Goal: Task Accomplishment & Management: Complete application form

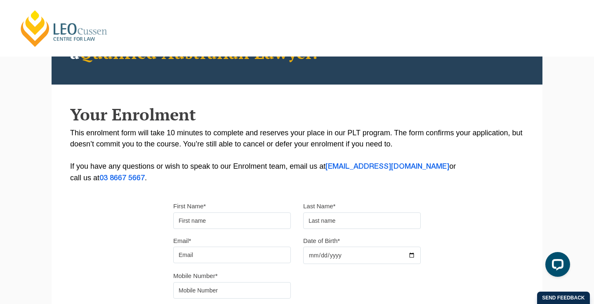
type input "Kiera"
type input "Johnson"
type input "kieraelyse@icloud.com"
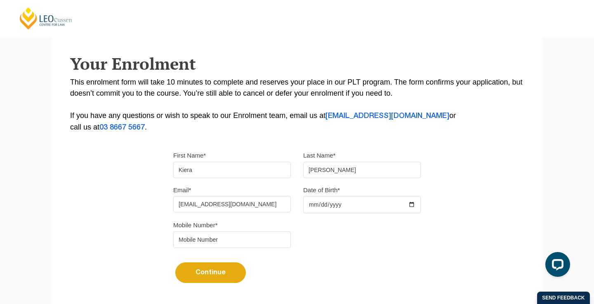
scroll to position [150, 0]
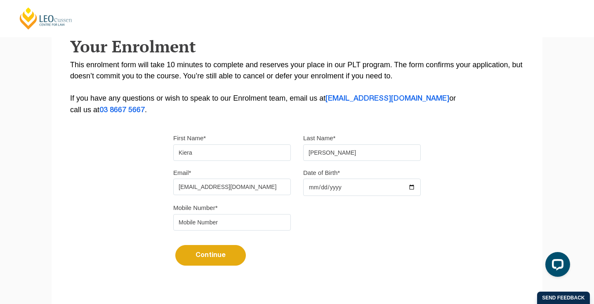
click at [311, 189] on input "Date of Birth*" at bounding box center [362, 187] width 118 height 17
click at [338, 189] on input "2025-10-19" at bounding box center [362, 187] width 118 height 17
type input "2002-10-19"
type input "0476795790"
click at [232, 255] on button "Continue" at bounding box center [210, 255] width 71 height 21
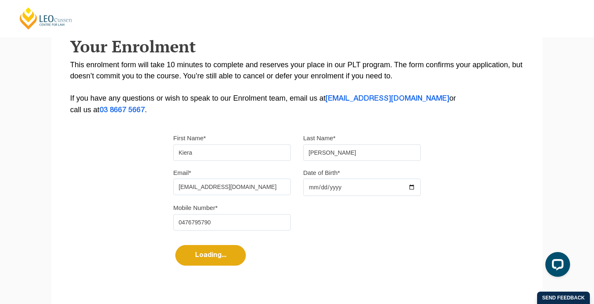
select select
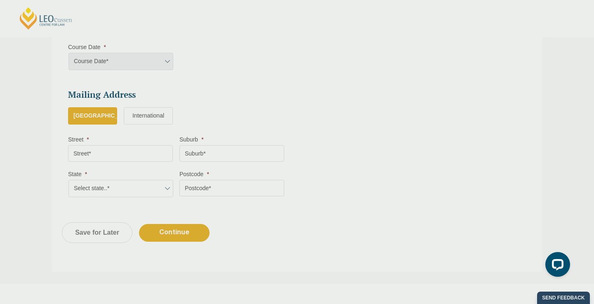
scroll to position [442, 0]
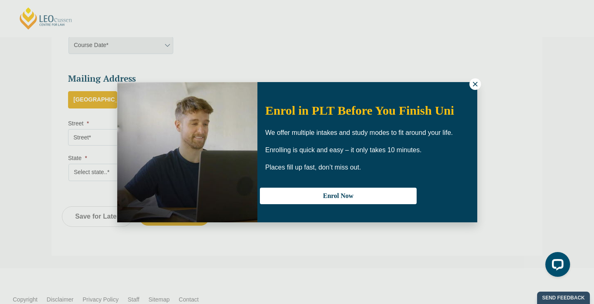
click at [476, 85] on icon at bounding box center [475, 84] width 5 height 5
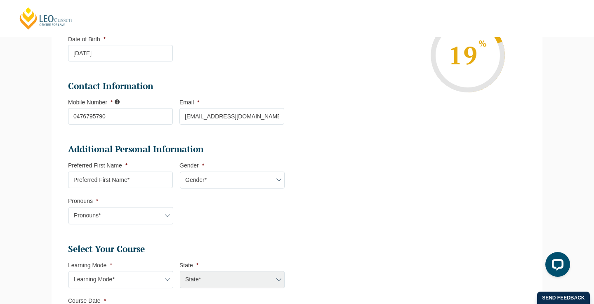
scroll to position [185, 0]
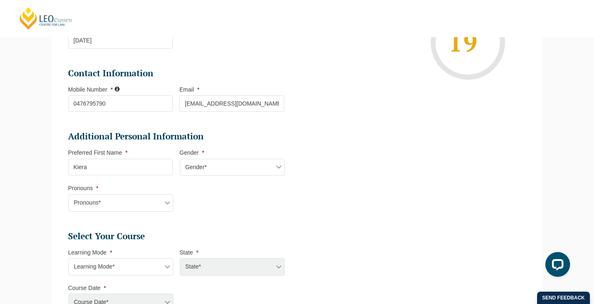
type input "Kiera"
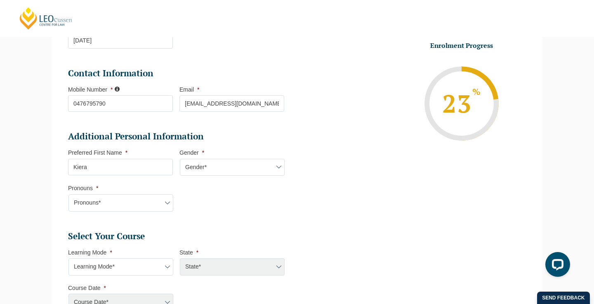
select select "Female"
select select "She/Her/Hers"
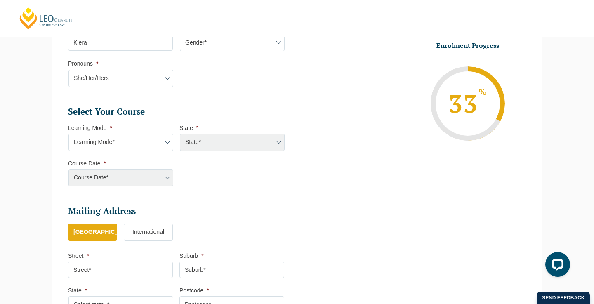
scroll to position [311, 0]
click at [220, 134] on div "State* ACT/NSW National (ACT/NSW, VIC, QLD, SA, WA) QLD SA VIC WA MAD GAD ABL" at bounding box center [232, 141] width 105 height 17
select select "Online Part Time Learning"
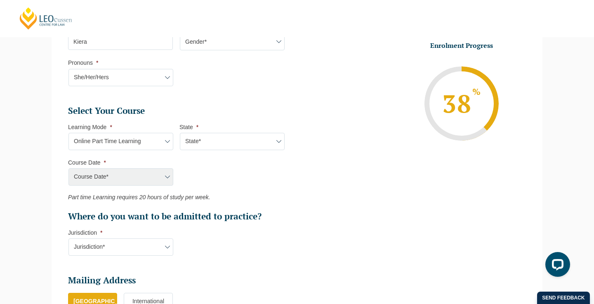
select select "National (ACT/NSW, VIC, QLD, SA, WA)"
select select "January 2026 (27-Jan-2026 to 21-Aug-2026)"
type input "Intake 02 January 2026 PT"
type input "Practical Legal Training (NAT)"
select select "NAT PLT (JAN) 2026 Part Time Online"
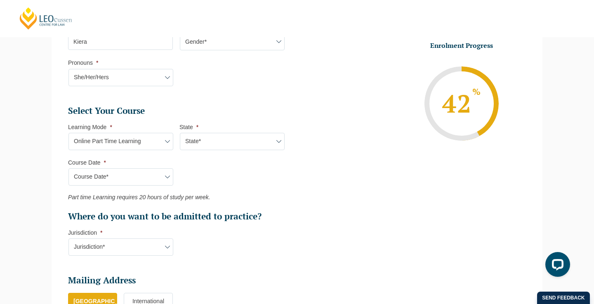
select select "VIC"
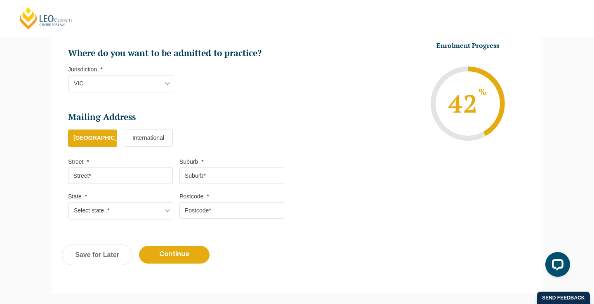
scroll to position [481, 0]
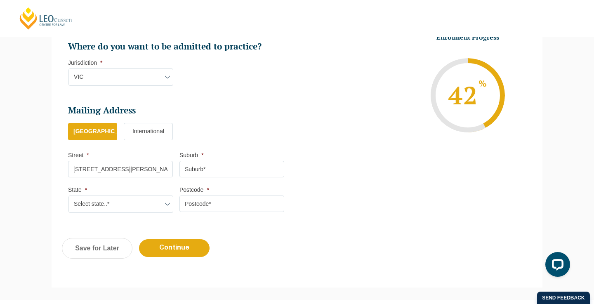
type input "9 Dunbar Grove"
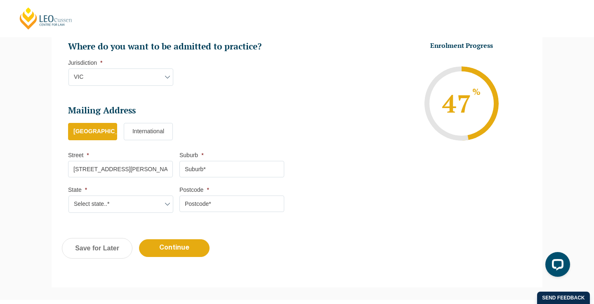
click at [205, 165] on input "Suburb *" at bounding box center [232, 169] width 105 height 17
type input "Churchill"
select select "VIC"
type input "3842"
click at [185, 241] on input "Continue" at bounding box center [174, 248] width 71 height 18
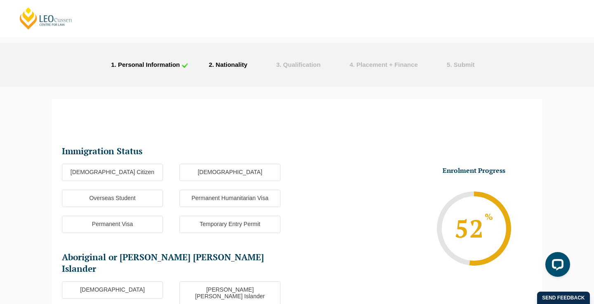
scroll to position [16, 0]
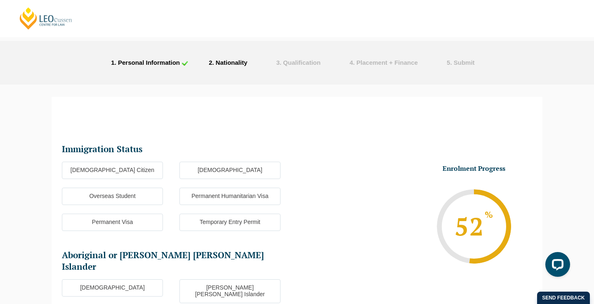
click at [132, 170] on label "Australian Citizen" at bounding box center [112, 170] width 101 height 17
click at [0, 0] on input "Australian Citizen" at bounding box center [0, 0] width 0 height 0
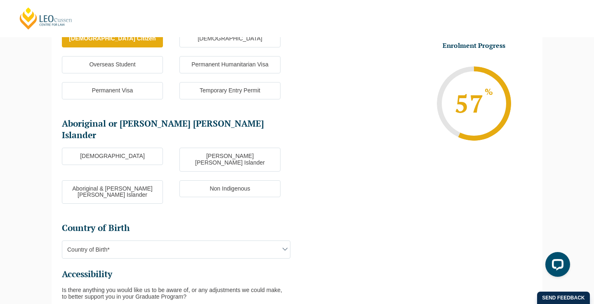
scroll to position [148, 0]
click at [254, 180] on label "Non Indigenous" at bounding box center [230, 188] width 101 height 17
click at [0, 0] on input "Non Indigenous" at bounding box center [0, 0] width 0 height 0
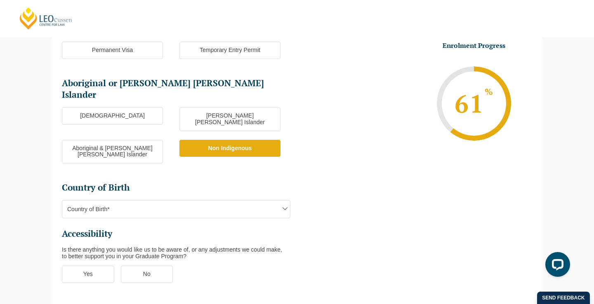
scroll to position [215, 0]
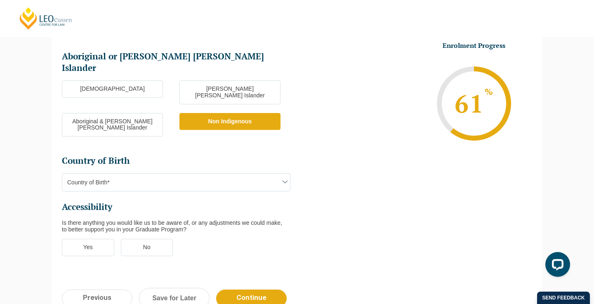
click at [222, 163] on ul "Immigration Status Immigration Status * Australian Citizen New Zealand Citizen …" at bounding box center [179, 105] width 235 height 320
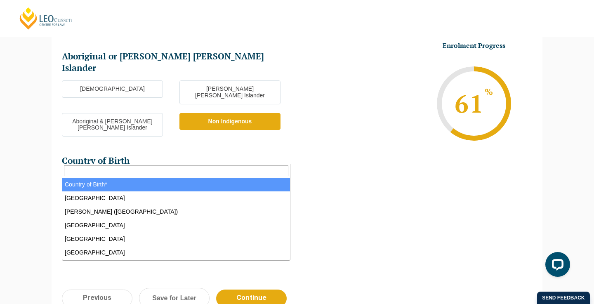
click at [201, 174] on span "Country of Birth*" at bounding box center [176, 182] width 228 height 17
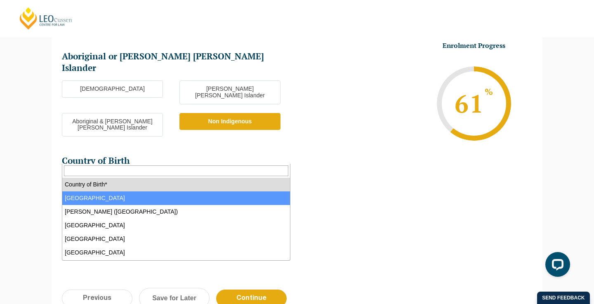
select select "Australia 1101"
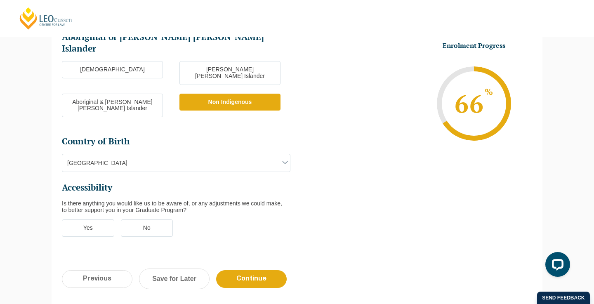
scroll to position [237, 0]
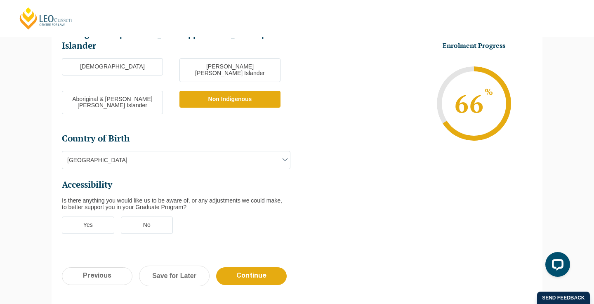
click at [137, 217] on label "No" at bounding box center [147, 225] width 52 height 17
click at [0, 0] on input "No" at bounding box center [0, 0] width 0 height 0
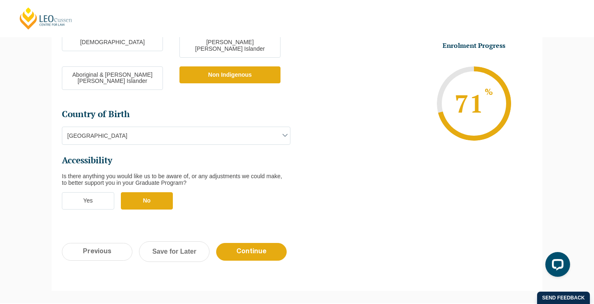
scroll to position [268, 0]
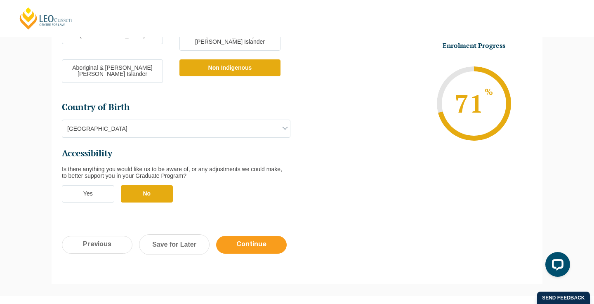
click at [251, 236] on input "Continue" at bounding box center [251, 245] width 71 height 18
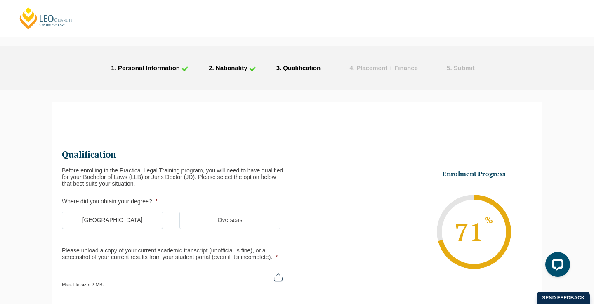
scroll to position [12, 0]
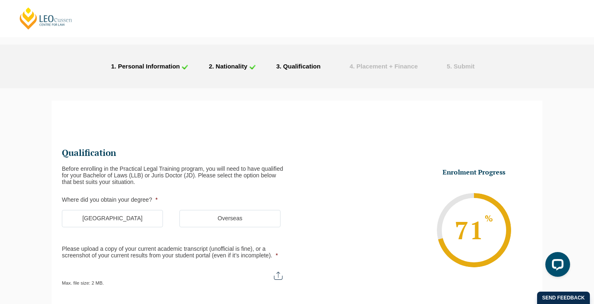
click at [128, 217] on label "Australia" at bounding box center [112, 218] width 101 height 17
click at [0, 0] on input "Australia" at bounding box center [0, 0] width 0 height 0
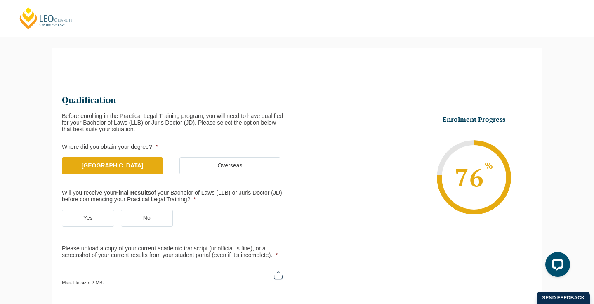
scroll to position [71, 0]
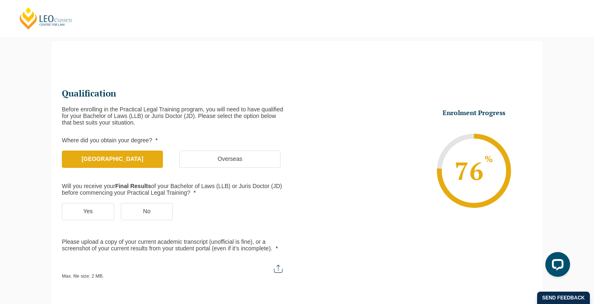
click at [102, 208] on label "Yes" at bounding box center [88, 211] width 52 height 17
click at [0, 0] on input "Yes" at bounding box center [0, 0] width 0 height 0
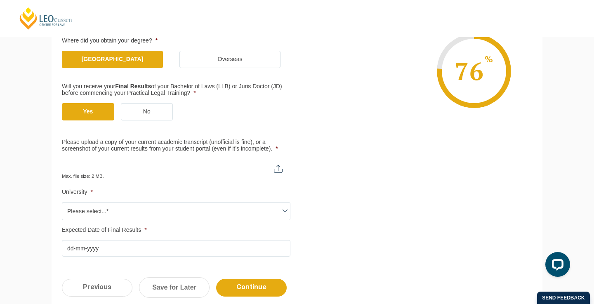
scroll to position [185, 0]
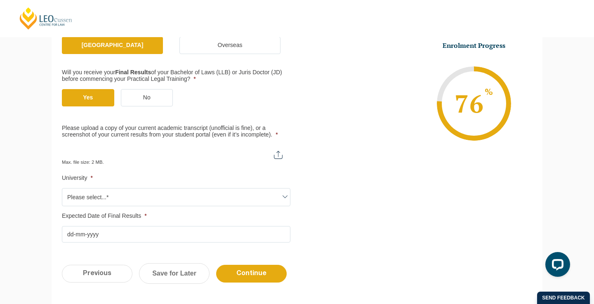
click at [142, 193] on span "Please select...*" at bounding box center [176, 197] width 228 height 17
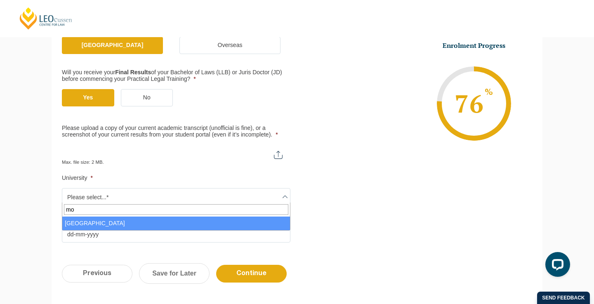
type input "mo"
select select "Monash University"
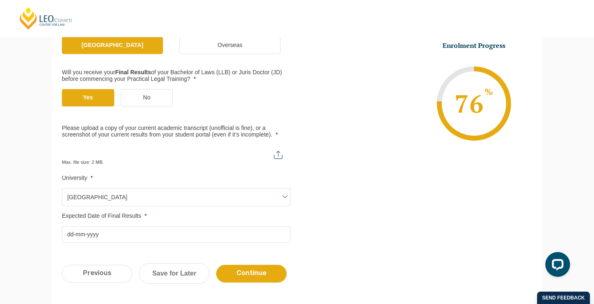
click at [132, 230] on input "Expected Date of Final Results *" at bounding box center [176, 234] width 229 height 17
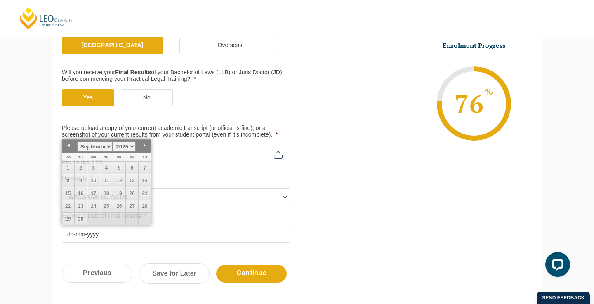
click at [360, 183] on ul "Qualification Before enrolling in the Practical Legal Training program, you wil…" at bounding box center [297, 108] width 470 height 270
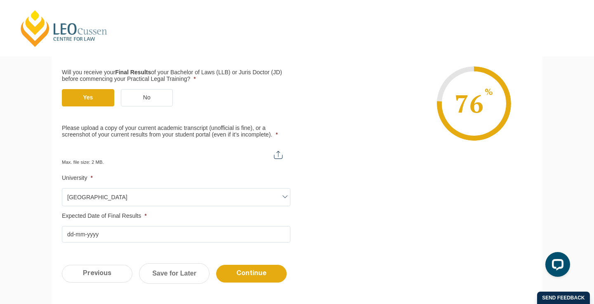
click at [110, 228] on input "Expected Date of Final Results *" at bounding box center [176, 234] width 229 height 17
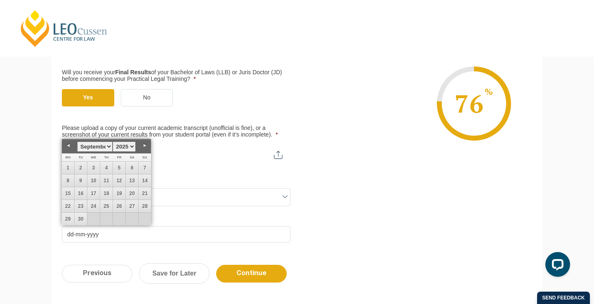
click at [147, 146] on link "Next" at bounding box center [145, 145] width 12 height 12
click at [146, 146] on link "Next" at bounding box center [145, 145] width 12 height 12
click at [106, 166] on link "4" at bounding box center [106, 168] width 12 height 12
type input "04-12-2025"
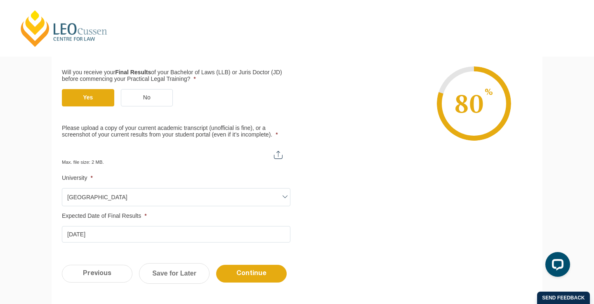
click at [132, 154] on input "Please upload a copy of your current academic transcript (unofficial is fine), …" at bounding box center [176, 152] width 229 height 14
click at [278, 151] on input "Please upload a copy of your current academic transcript (unofficial is fine), …" at bounding box center [176, 152] width 229 height 14
type input "C:\fakepath\Kiera Johnson - Academic Record.pdf"
click at [268, 268] on input "Continue" at bounding box center [251, 274] width 71 height 18
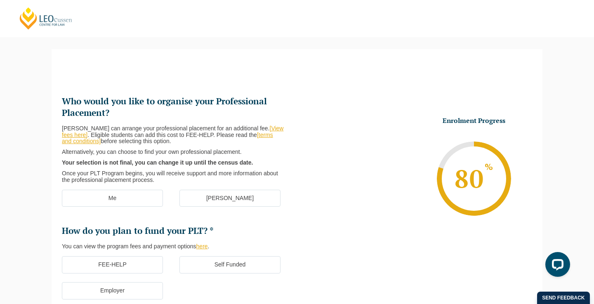
scroll to position [68, 0]
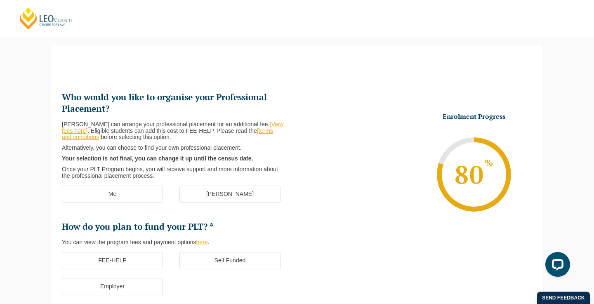
click at [107, 186] on label "Me" at bounding box center [112, 194] width 101 height 17
click at [0, 0] on input "Me" at bounding box center [0, 0] width 0 height 0
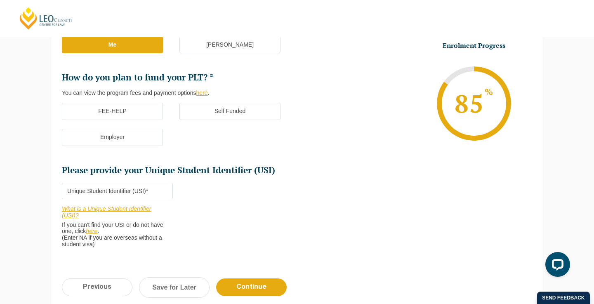
scroll to position [219, 0]
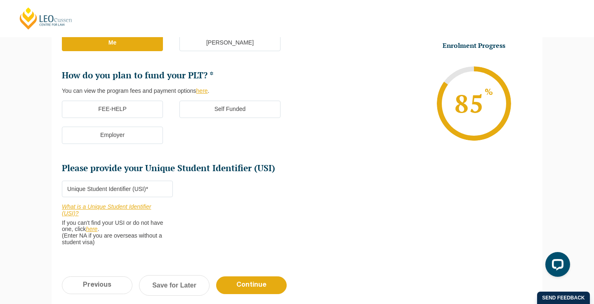
click at [125, 111] on label "FEE-HELP" at bounding box center [112, 109] width 101 height 17
click at [0, 0] on input "FEE-HELP" at bounding box center [0, 0] width 0 height 0
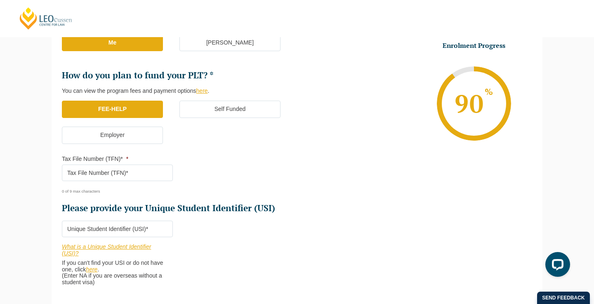
click at [141, 165] on input "Tax File Number (TFN)* *" at bounding box center [117, 173] width 111 height 17
click at [118, 167] on input "Tax File Number (TFN)* *" at bounding box center [117, 173] width 111 height 17
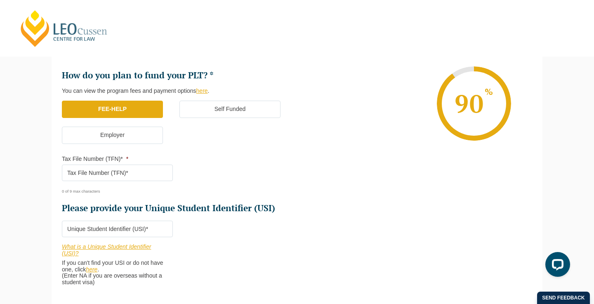
click at [117, 225] on input "Please provide your Unique Student Identifier (USI) *" at bounding box center [117, 229] width 111 height 17
paste input "HHFRZPQUEH"
type input "HHFRZPQUEH"
click at [104, 169] on input "Tax File Number (TFN)* *" at bounding box center [117, 173] width 111 height 17
paste input "5005957"
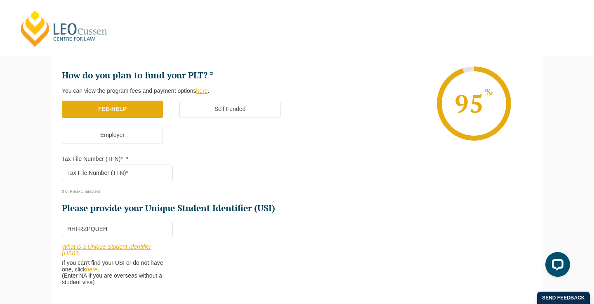
type input "5005957"
drag, startPoint x: 95, startPoint y: 164, endPoint x: 52, endPoint y: 164, distance: 43.7
click at [52, 164] on div "Who would you like to organise your Professional Placement? Leo Cussen can arra…" at bounding box center [297, 106] width 491 height 401
drag, startPoint x: 101, startPoint y: 169, endPoint x: 61, endPoint y: 169, distance: 40.4
click at [61, 169] on div "Who would you like to organise your Professional Placement? Leo Cussen can arra…" at bounding box center [297, 106] width 491 height 401
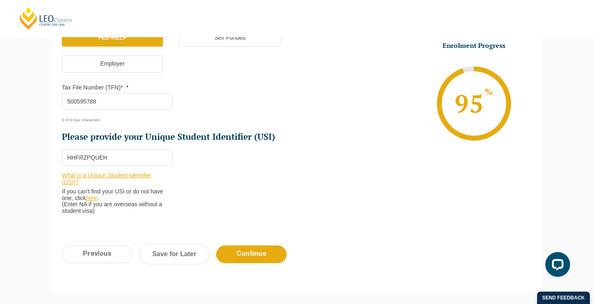
scroll to position [291, 0]
type input "500595788"
click at [263, 250] on input "Continue" at bounding box center [251, 254] width 71 height 18
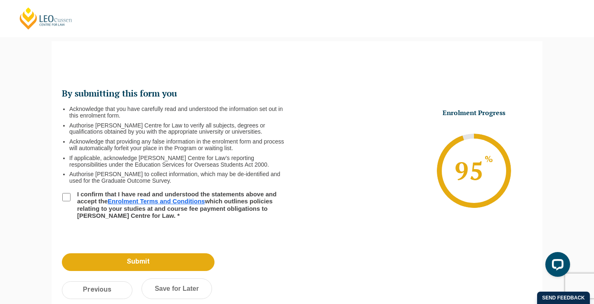
scroll to position [0, 0]
click at [242, 197] on label "I confirm that I have read and understood the statements above and accept the E…" at bounding box center [178, 205] width 212 height 28
click at [71, 197] on input "I confirm that I have read and understood the statements above and accept the E…" at bounding box center [66, 197] width 8 height 8
checkbox input "true"
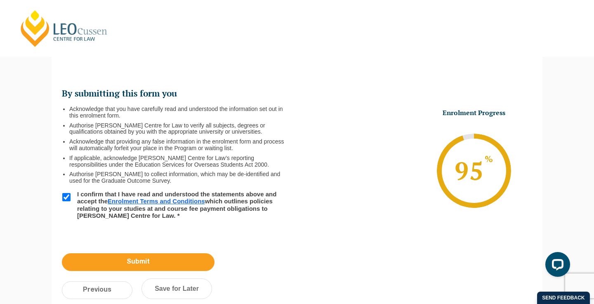
click at [173, 264] on input "Submit" at bounding box center [138, 262] width 153 height 18
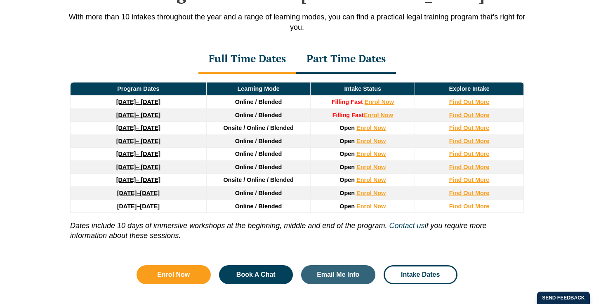
click at [340, 60] on div "PLT Program Dates in Victoria With more than 10 intakes throughout the year and…" at bounding box center [297, 127] width 470 height 371
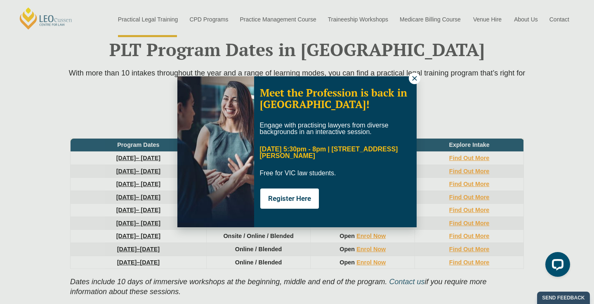
click at [415, 77] on icon at bounding box center [414, 78] width 7 height 7
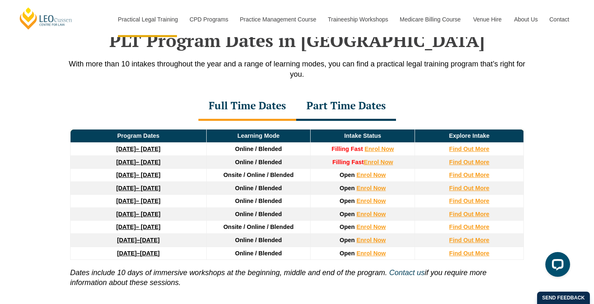
scroll to position [1088, 0]
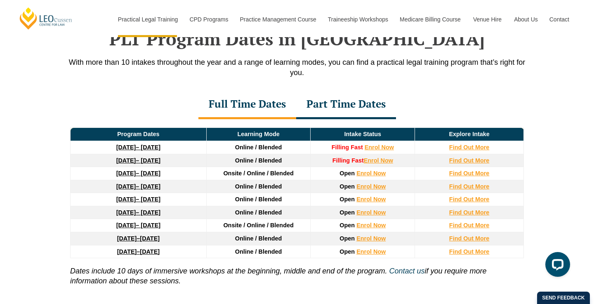
click at [334, 99] on div "Part Time Dates" at bounding box center [346, 104] width 100 height 29
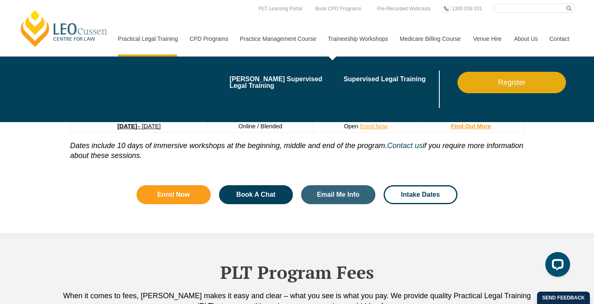
scroll to position [1075, 0]
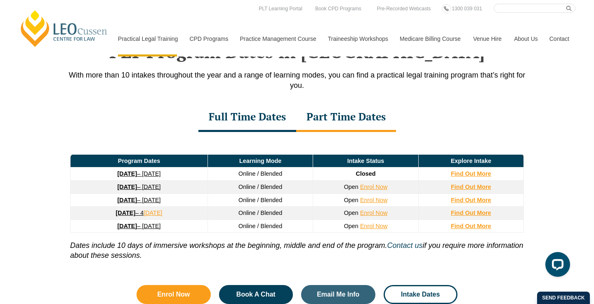
click at [265, 119] on div "Full Time Dates" at bounding box center [248, 117] width 98 height 29
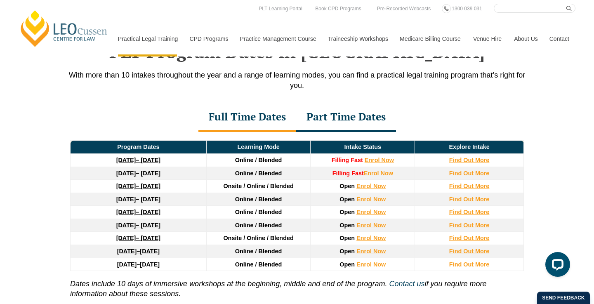
click at [336, 119] on div "Part Time Dates" at bounding box center [346, 117] width 100 height 29
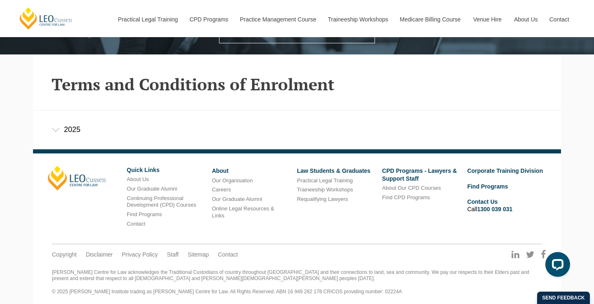
scroll to position [186, 0]
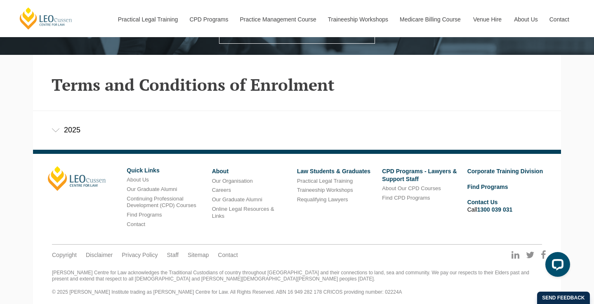
click at [55, 123] on div "2025" at bounding box center [297, 130] width 528 height 38
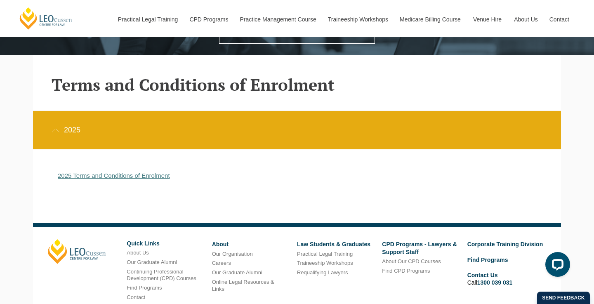
click at [130, 174] on link "2025 Terms and Conditions of Enrolment" at bounding box center [114, 175] width 112 height 7
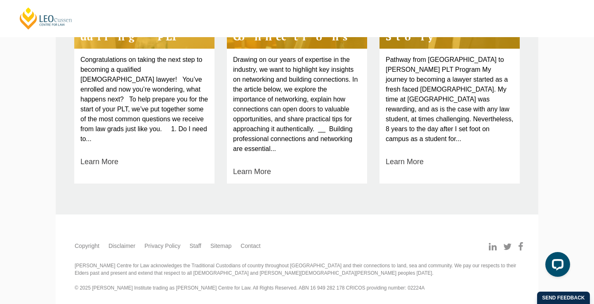
scroll to position [463, 0]
